Goal: Task Accomplishment & Management: Manage account settings

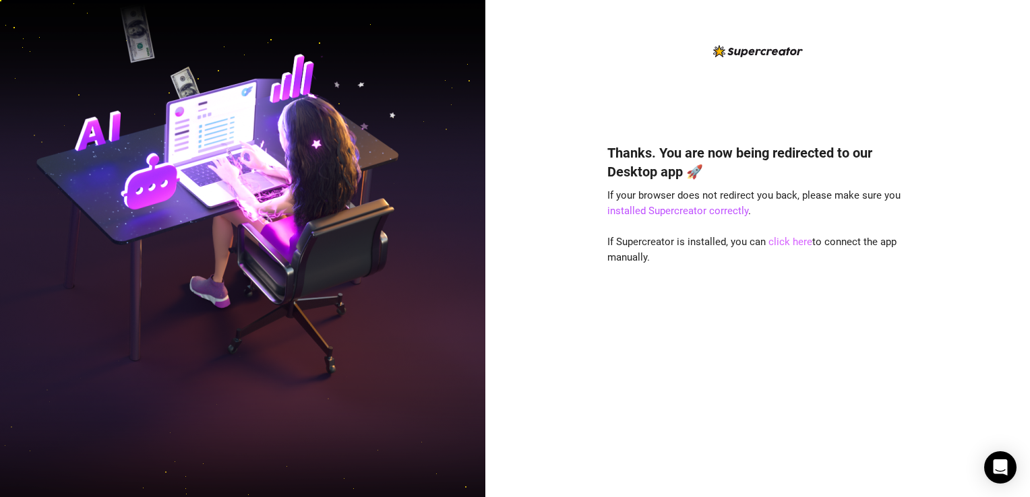
click at [783, 240] on link "click here" at bounding box center [790, 242] width 44 height 12
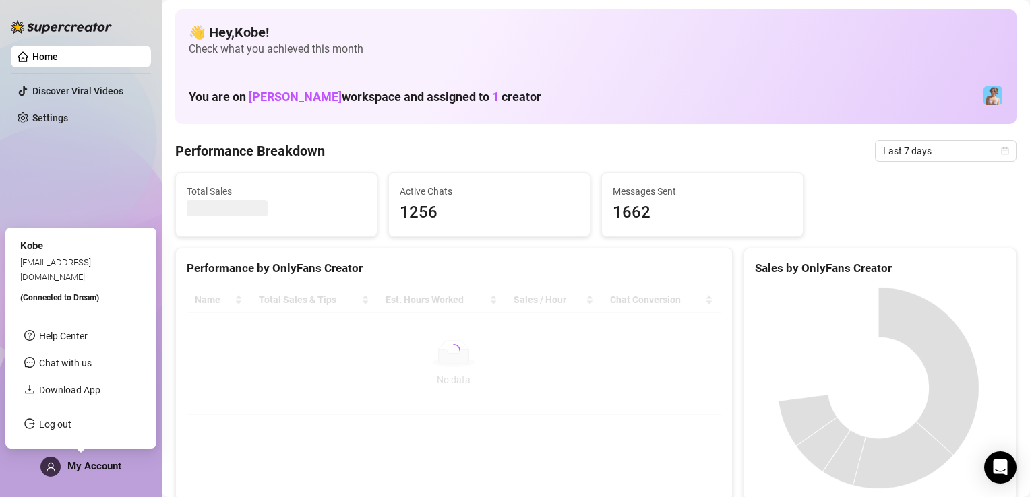
click at [84, 469] on span "My Account" at bounding box center [94, 466] width 54 height 12
click at [58, 421] on link "Log out" at bounding box center [55, 424] width 32 height 11
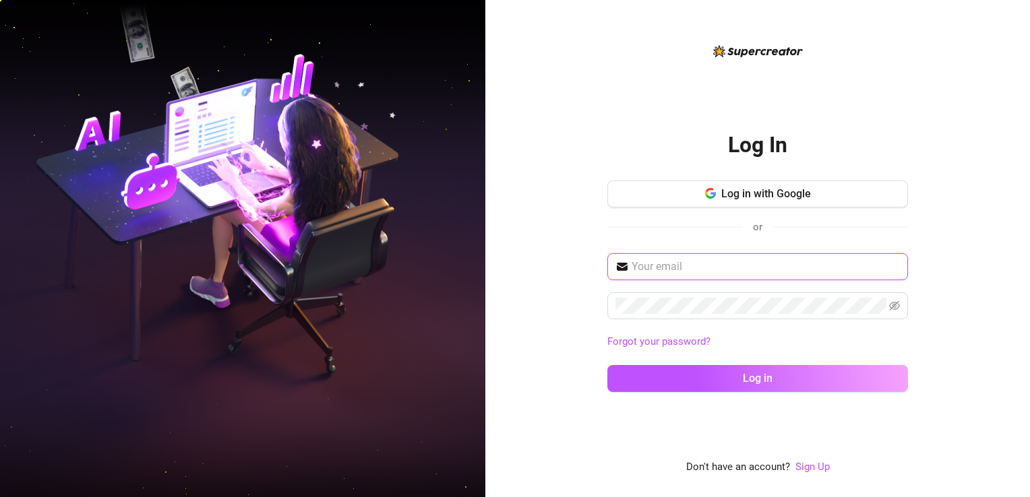
click at [731, 268] on input "text" at bounding box center [766, 267] width 268 height 16
type input "[EMAIL_ADDRESS][DOMAIN_NAME]"
click at [607, 365] on button "Log in" at bounding box center [757, 378] width 301 height 27
